Goal: Task Accomplishment & Management: Use online tool/utility

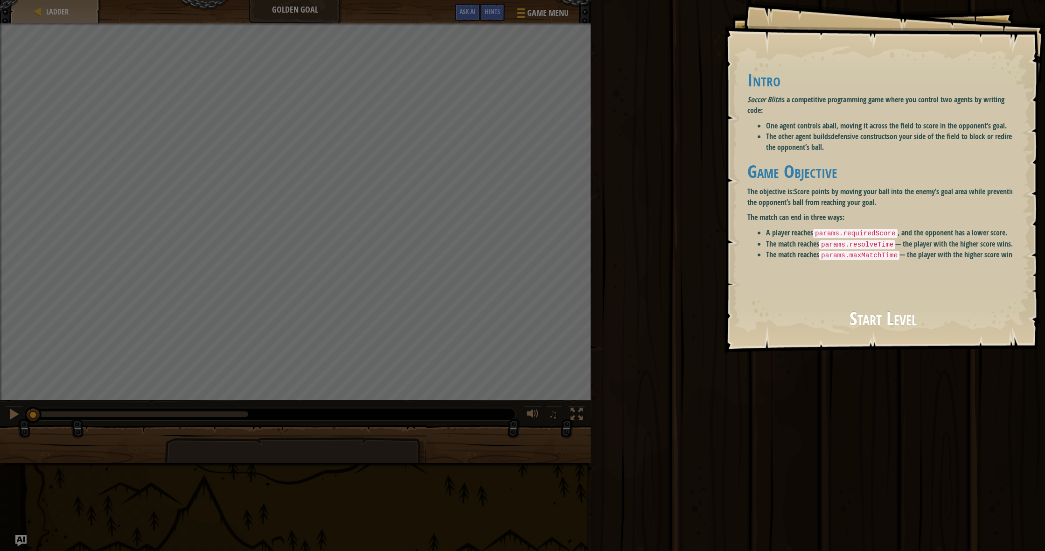
click at [787, 314] on button "Start Level" at bounding box center [883, 319] width 263 height 37
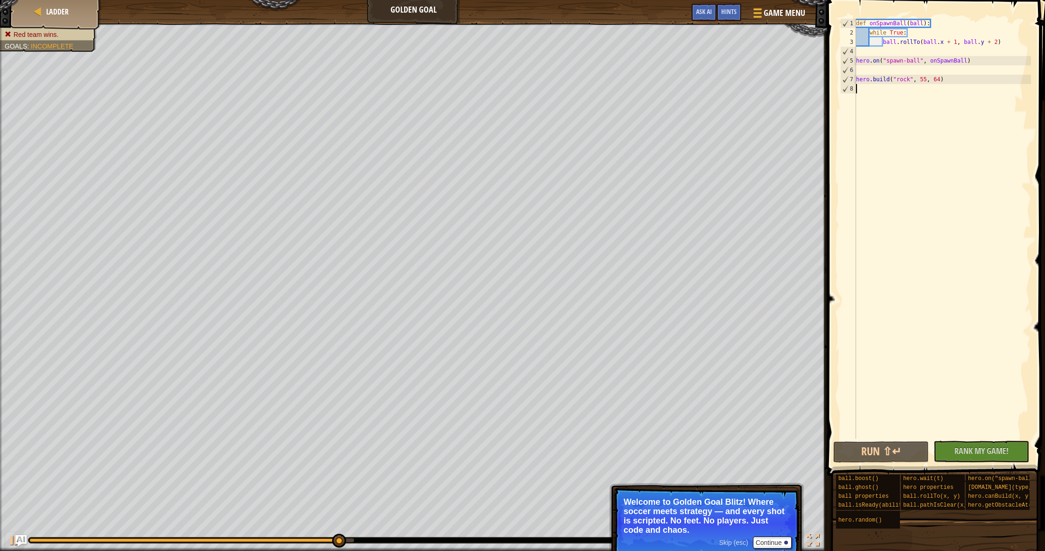
click at [52, 34] on span "Red team wins." at bounding box center [36, 34] width 45 height 7
click at [754, 15] on div at bounding box center [756, 13] width 13 height 14
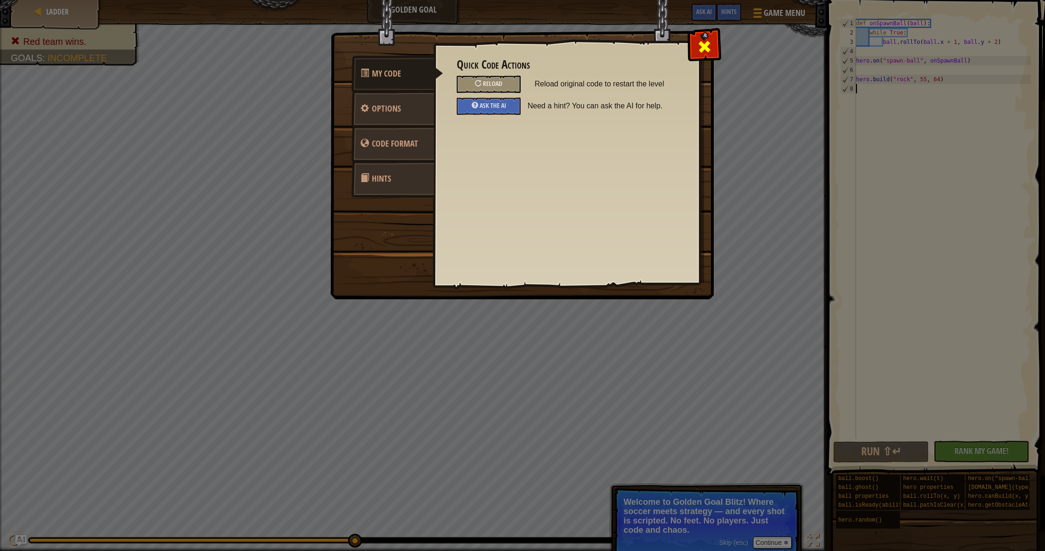
click at [714, 47] on div at bounding box center [704, 44] width 29 height 29
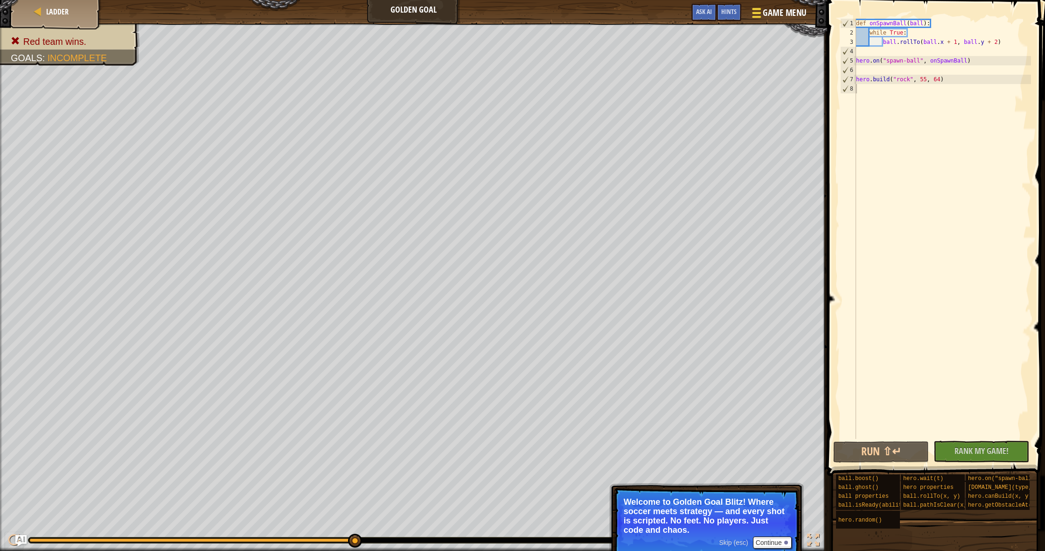
click at [793, 12] on span "Game Menu" at bounding box center [784, 13] width 43 height 13
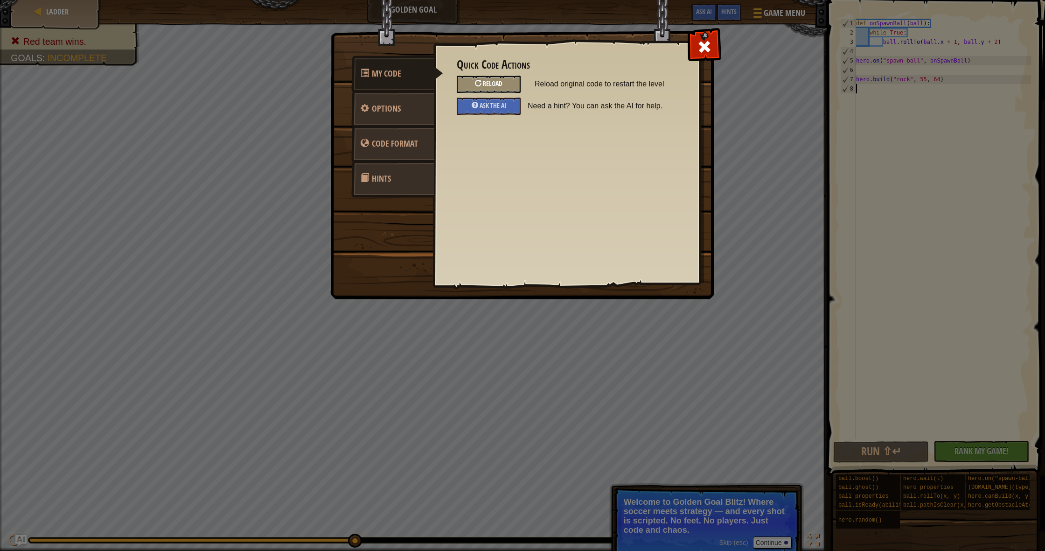
click at [509, 79] on div "Reload" at bounding box center [489, 84] width 64 height 17
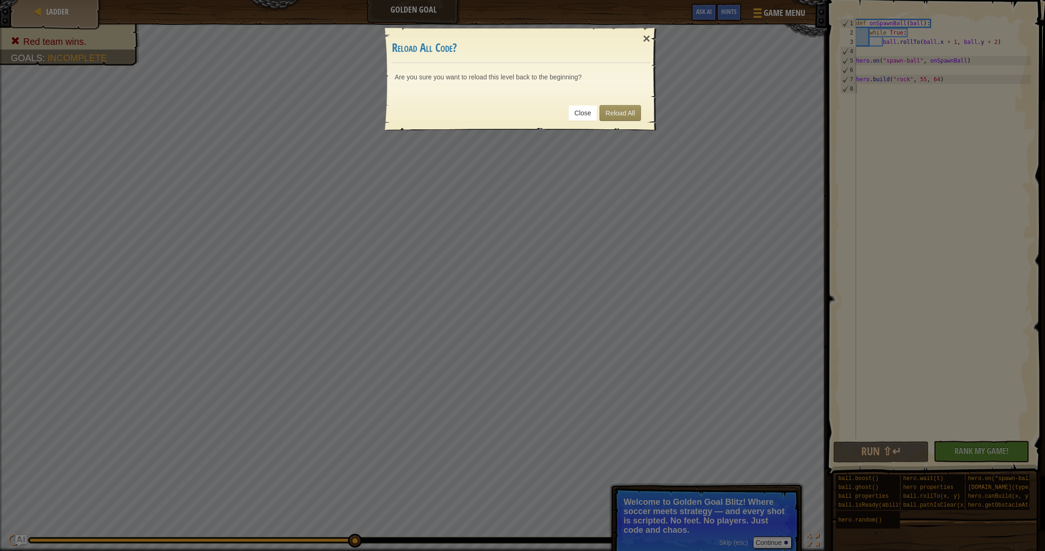
click at [590, 110] on link "Close" at bounding box center [582, 113] width 29 height 16
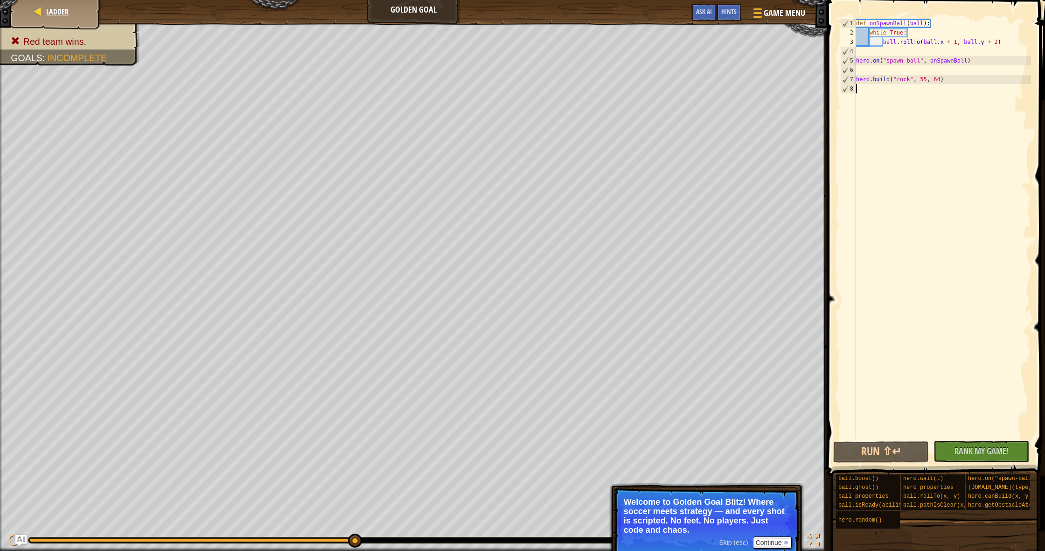
click at [56, 6] on div "Ladder" at bounding box center [56, 11] width 75 height 23
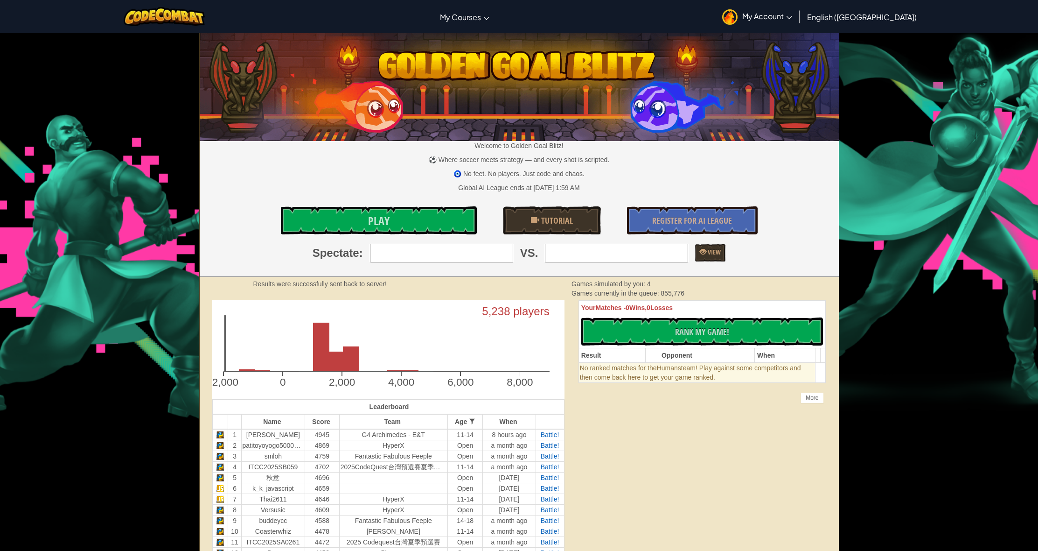
click at [199, 16] on img at bounding box center [165, 16] width 82 height 19
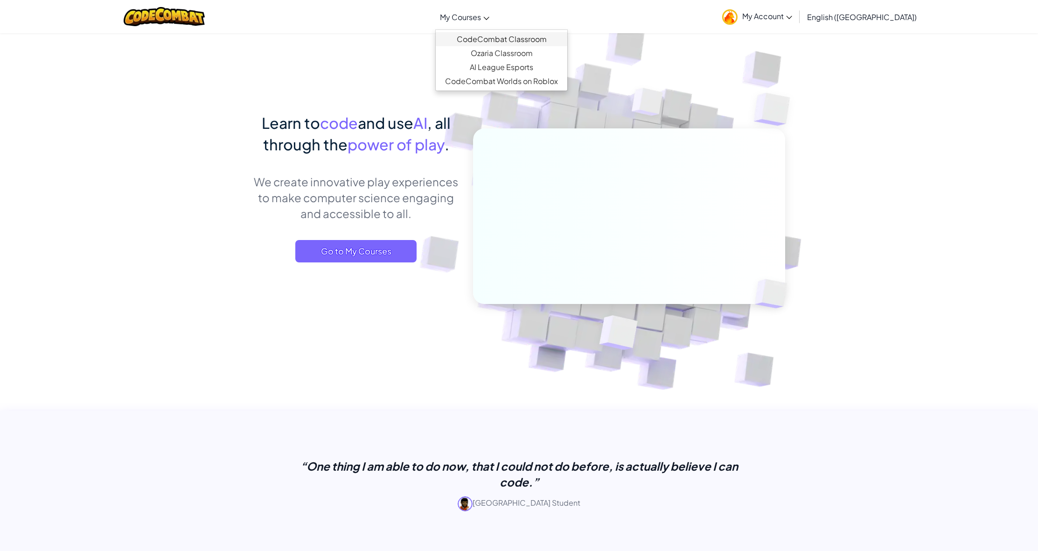
click at [510, 40] on link "CodeCombat Classroom" at bounding box center [502, 39] width 132 height 14
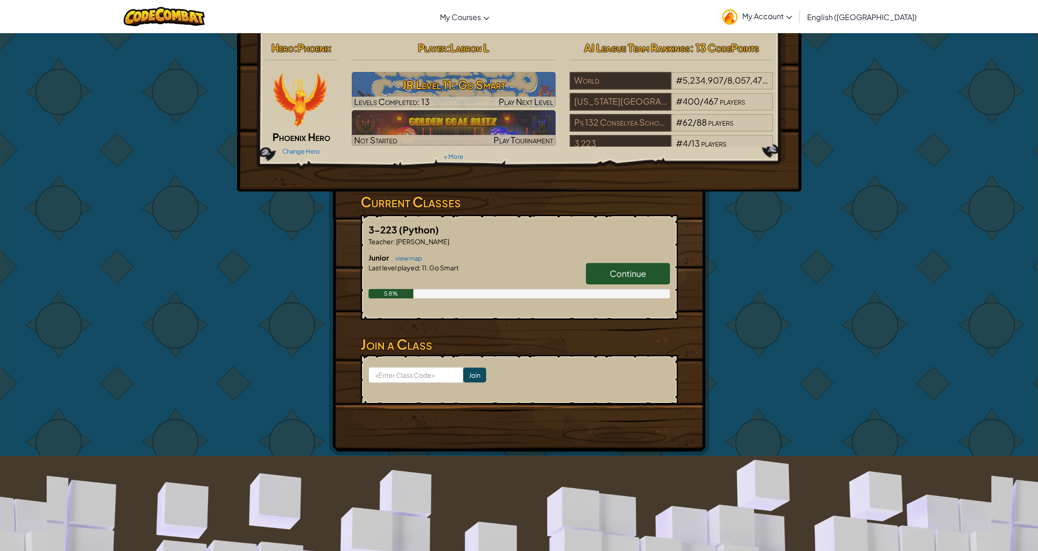
click at [608, 271] on link "Continue" at bounding box center [628, 273] width 84 height 21
